Goal: Navigation & Orientation: Find specific page/section

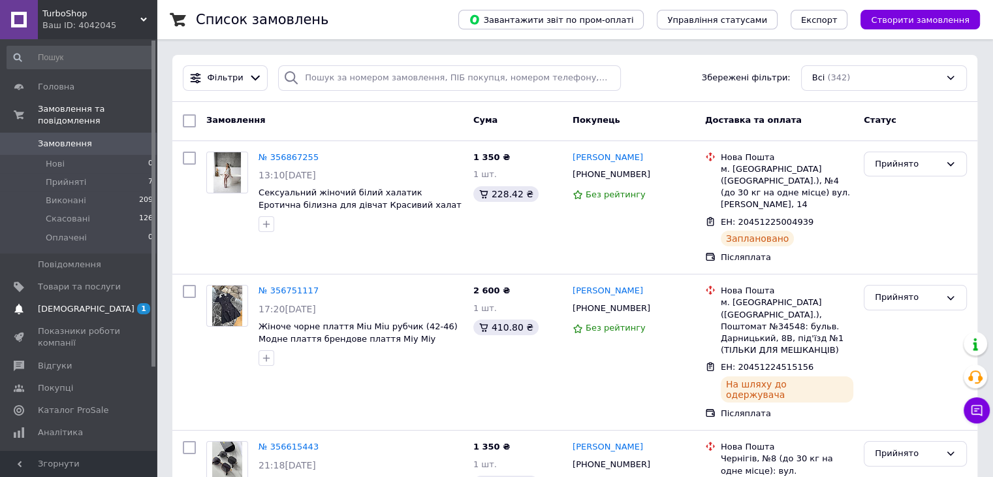
click at [85, 303] on span "[DEMOGRAPHIC_DATA]" at bounding box center [79, 309] width 83 height 12
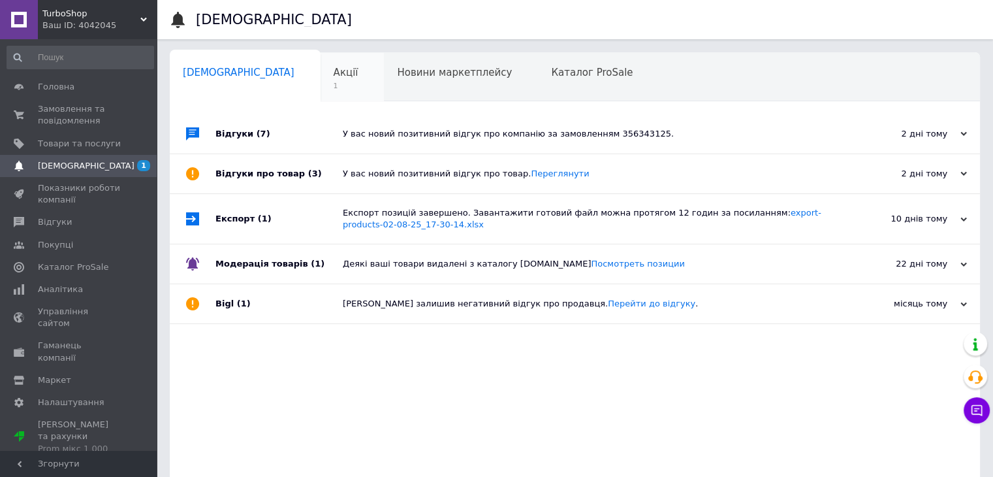
click at [334, 71] on span "Акції" at bounding box center [346, 73] width 25 height 12
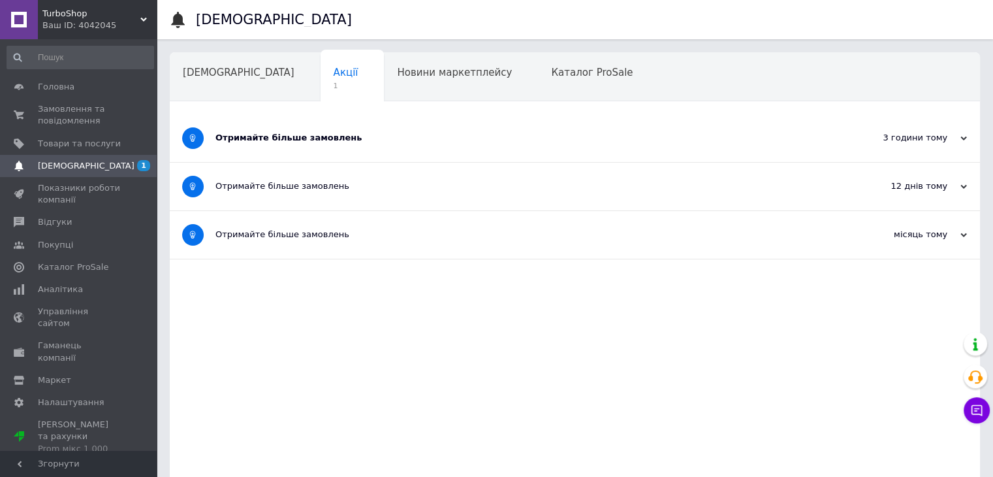
click at [259, 138] on div "Отримайте більше замовлень" at bounding box center [525, 138] width 621 height 12
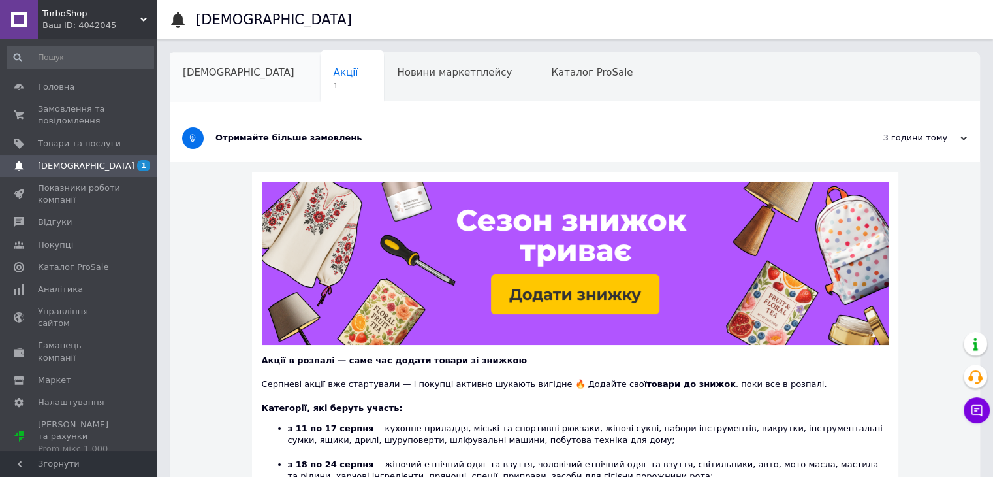
click at [206, 67] on span "[DEMOGRAPHIC_DATA]" at bounding box center [239, 73] width 112 height 12
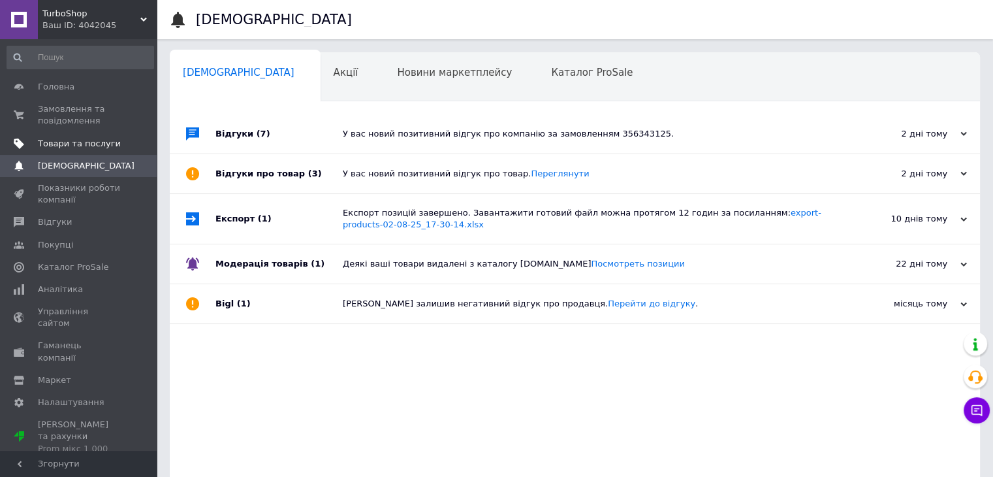
click at [92, 142] on span "Товари та послуги" at bounding box center [79, 144] width 83 height 12
